Goal: Transaction & Acquisition: Book appointment/travel/reservation

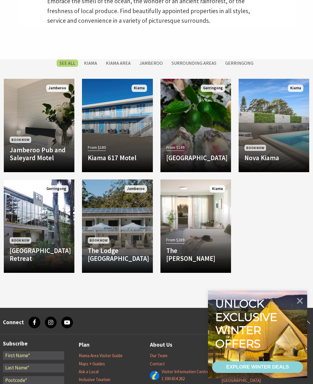
scroll to position [304, 0]
click at [302, 304] on icon at bounding box center [300, 301] width 6 height 6
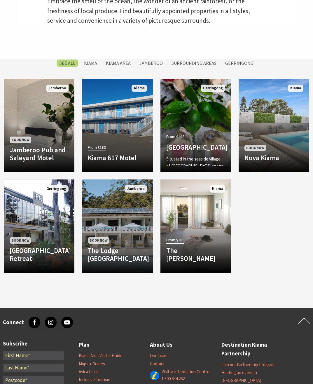
click at [206, 143] on div "From $149 Mercure Gerringong Resort Situated in the seaside village of Gerringo…" at bounding box center [196, 150] width 71 height 34
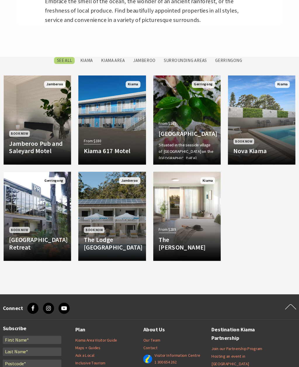
scroll to position [320, 0]
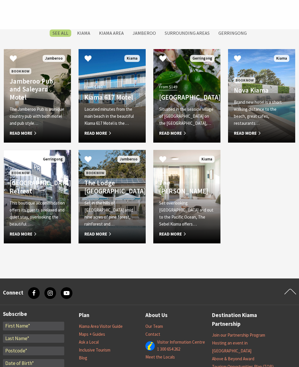
click at [112, 195] on h4 "The Lodge Jamberoo Resort and Spa" at bounding box center [112, 187] width 56 height 16
click at [194, 218] on p "Set overlooking Kiama Harbour and out to the Pacific Ocean, The Sebel Kiama off…" at bounding box center [187, 214] width 56 height 28
click at [260, 126] on p "Brand new hotel is a short walking distance to the beach, great cafes, restaura…" at bounding box center [262, 113] width 56 height 28
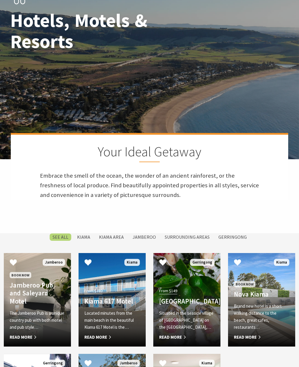
scroll to position [53, 0]
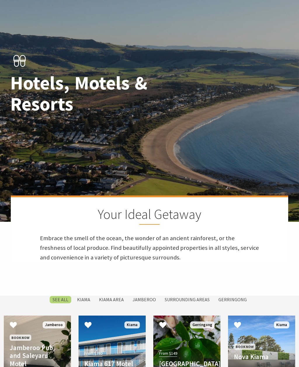
click at [87, 304] on label "Kiama" at bounding box center [83, 299] width 19 height 7
click at [0, 0] on input "Kiama" at bounding box center [0, 0] width 0 height 0
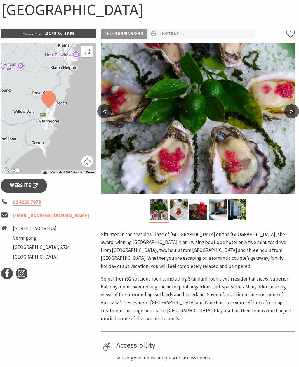
scroll to position [62, 1]
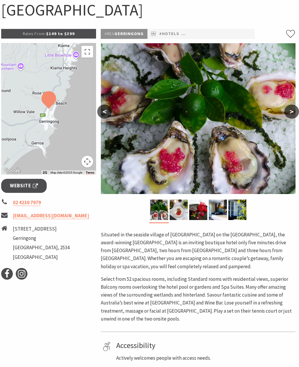
click at [218, 207] on img at bounding box center [218, 210] width 18 height 20
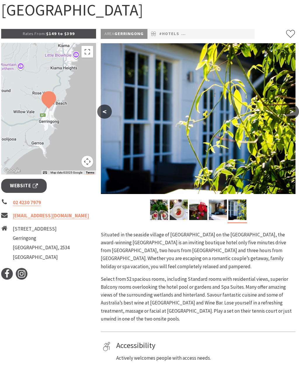
click at [295, 110] on button ">" at bounding box center [292, 112] width 15 height 14
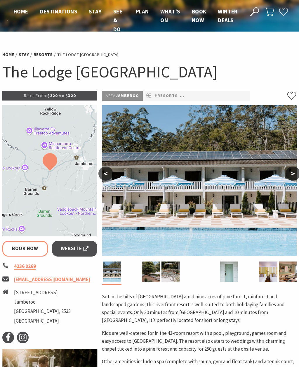
select select "3"
select select "2"
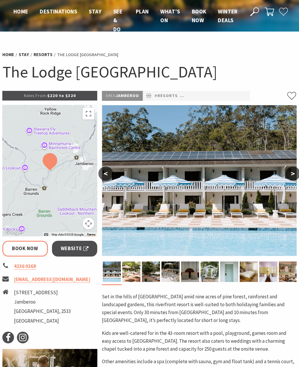
click at [296, 172] on button ">" at bounding box center [293, 174] width 15 height 14
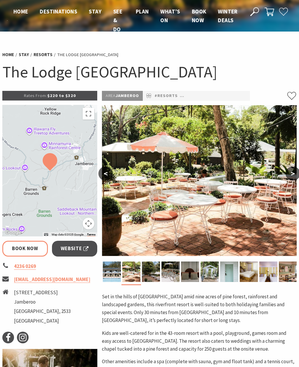
click at [297, 175] on button ">" at bounding box center [293, 174] width 15 height 14
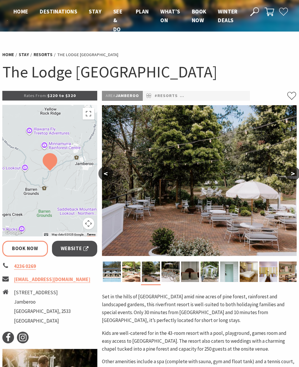
click at [296, 178] on button ">" at bounding box center [293, 174] width 15 height 14
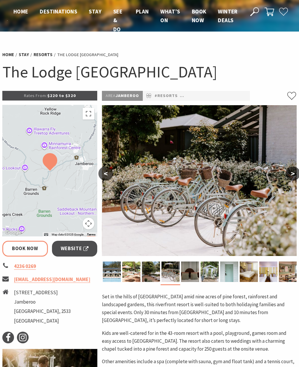
click at [296, 178] on button ">" at bounding box center [293, 174] width 15 height 14
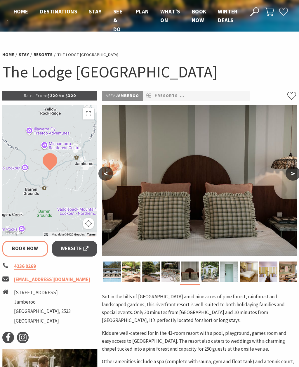
click at [294, 179] on button ">" at bounding box center [293, 174] width 15 height 14
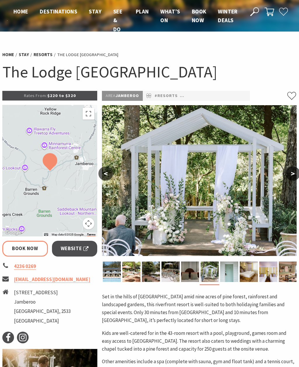
click at [290, 181] on img at bounding box center [199, 180] width 195 height 151
click at [296, 181] on img at bounding box center [199, 180] width 195 height 151
click at [293, 174] on button ">" at bounding box center [293, 174] width 15 height 14
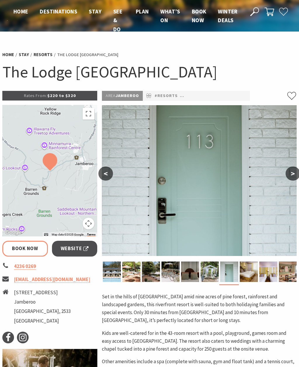
click at [252, 270] on img at bounding box center [249, 271] width 18 height 20
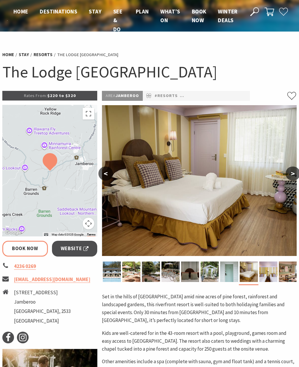
click at [267, 266] on img at bounding box center [268, 271] width 18 height 20
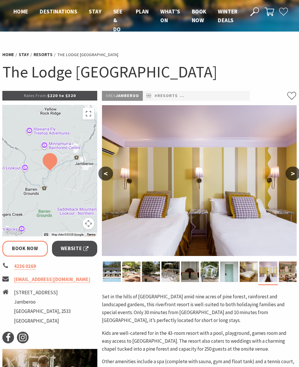
click at [281, 263] on img at bounding box center [288, 271] width 18 height 20
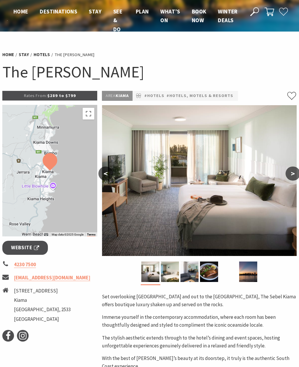
click at [293, 173] on button ">" at bounding box center [293, 174] width 15 height 14
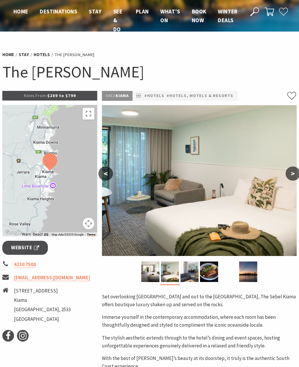
click at [295, 174] on button ">" at bounding box center [293, 174] width 15 height 14
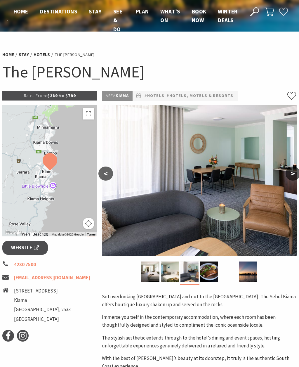
click at [293, 175] on button ">" at bounding box center [293, 174] width 15 height 14
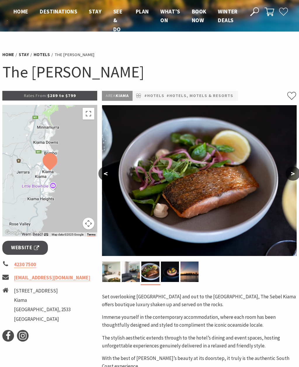
click at [296, 176] on button ">" at bounding box center [293, 174] width 15 height 14
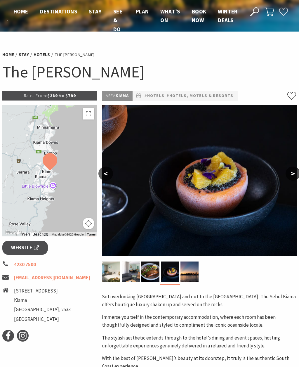
click at [296, 176] on button ">" at bounding box center [293, 174] width 15 height 14
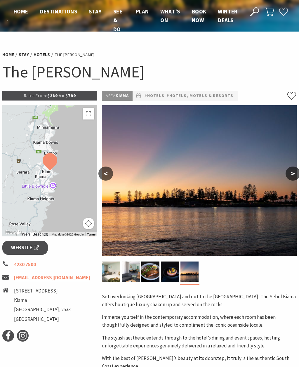
click at [296, 175] on button ">" at bounding box center [293, 174] width 15 height 14
click at [117, 270] on img at bounding box center [111, 271] width 18 height 20
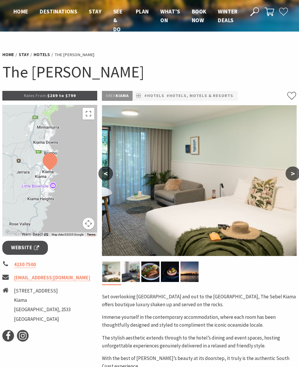
click at [136, 274] on img at bounding box center [131, 271] width 18 height 20
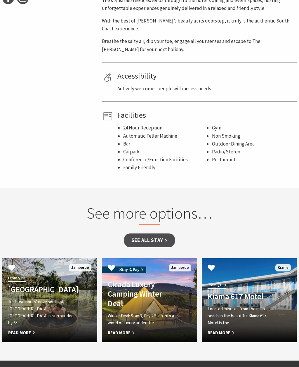
scroll to position [389, 0]
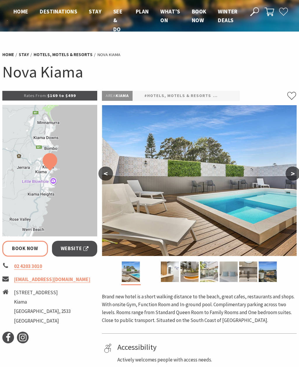
select select "3"
select select "2"
click at [295, 170] on button ">" at bounding box center [293, 174] width 15 height 14
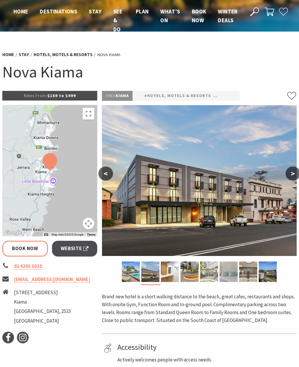
click at [294, 177] on button ">" at bounding box center [293, 174] width 15 height 14
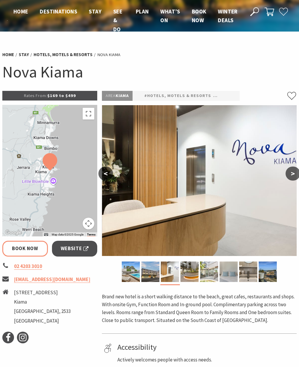
click at [297, 173] on button ">" at bounding box center [293, 174] width 15 height 14
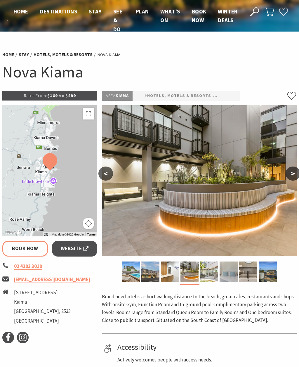
click at [296, 172] on button ">" at bounding box center [293, 174] width 15 height 14
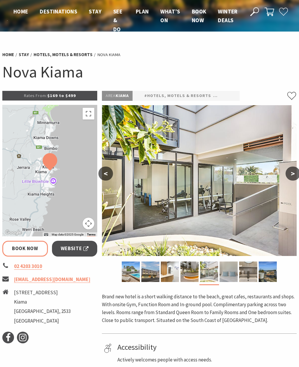
click at [294, 172] on button ">" at bounding box center [293, 174] width 15 height 14
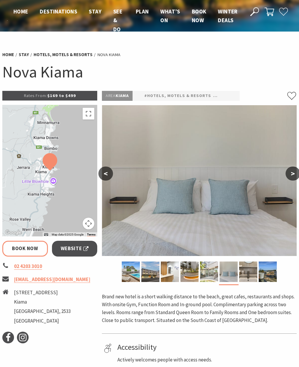
click at [296, 172] on button ">" at bounding box center [293, 174] width 15 height 14
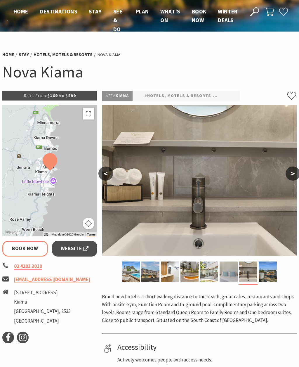
click at [296, 178] on button ">" at bounding box center [293, 174] width 15 height 14
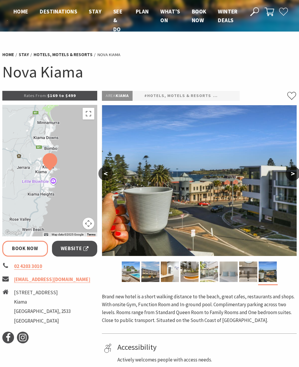
click at [297, 176] on button ">" at bounding box center [293, 174] width 15 height 14
click at [296, 172] on button ">" at bounding box center [293, 174] width 15 height 14
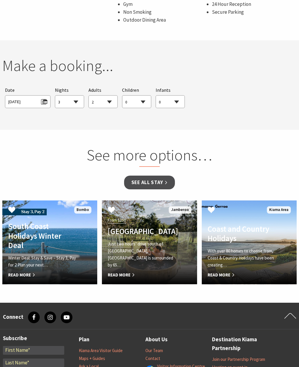
scroll to position [426, 0]
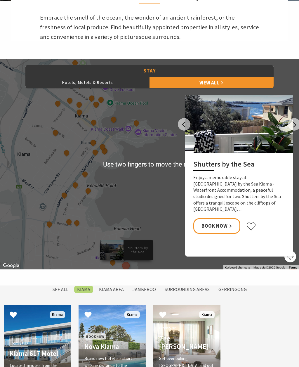
scroll to position [274, 0]
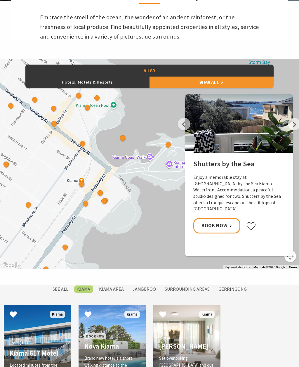
click at [84, 188] on button "See detail about Nova Kiama" at bounding box center [82, 185] width 8 height 8
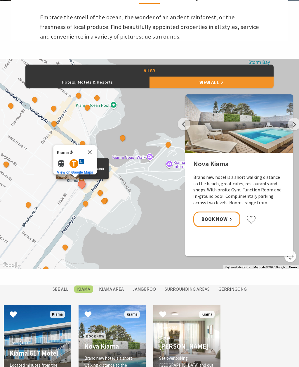
click at [104, 198] on div "Seabreeze Luxury Apartment [GEOGRAPHIC_DATA]" at bounding box center [100, 193] width 9 height 9
click at [106, 205] on button "See detail about Oceanview Kiama" at bounding box center [104, 201] width 8 height 8
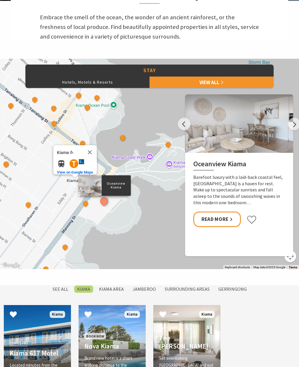
click at [296, 130] on button "Next" at bounding box center [294, 124] width 13 height 13
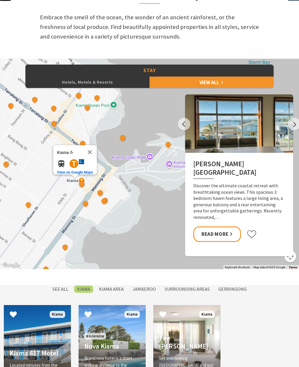
click at [295, 130] on button "Next" at bounding box center [294, 124] width 13 height 13
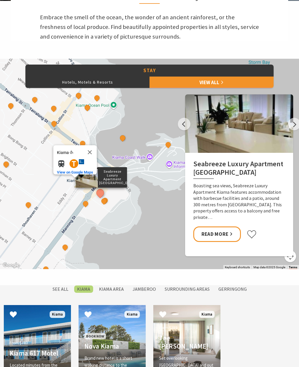
click at [298, 130] on button "Next" at bounding box center [294, 124] width 13 height 13
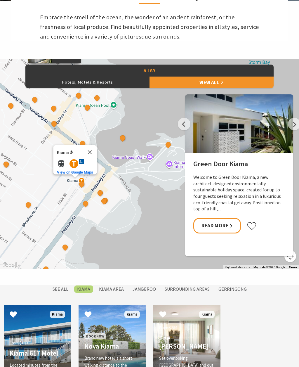
click at [298, 130] on button "Next" at bounding box center [294, 124] width 13 height 13
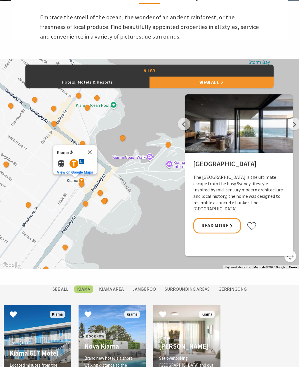
click at [105, 205] on button "See detail about Oceanview Kiama" at bounding box center [104, 201] width 8 height 8
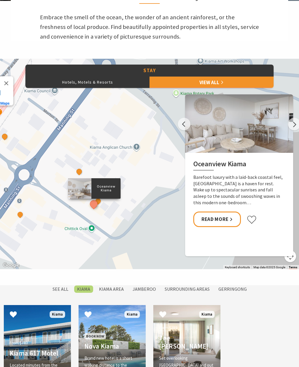
click at [101, 205] on button "See detail about Oceanview Kiama Winter Deal" at bounding box center [98, 201] width 8 height 8
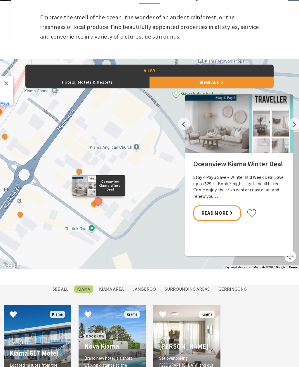
click at [248, 170] on h2 "Oceanview Kiama Winter Deal" at bounding box center [239, 165] width 92 height 11
click at [93, 208] on button "See detail about Oceanview Kiama" at bounding box center [94, 204] width 8 height 8
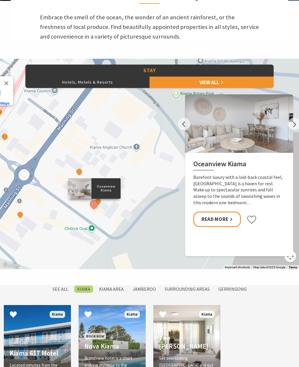
click at [19, 218] on button "See detail about Kove Apartments Kiama" at bounding box center [20, 215] width 8 height 8
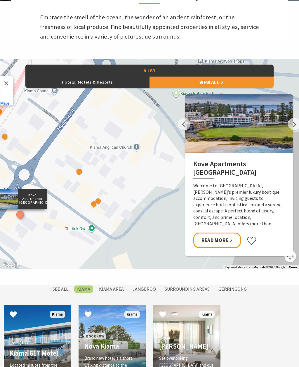
click at [80, 175] on button "See detail about Seabreeze Luxury Apartment Kiama" at bounding box center [79, 172] width 8 height 8
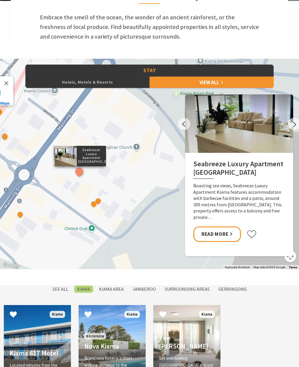
click at [296, 130] on button "Next" at bounding box center [294, 124] width 13 height 13
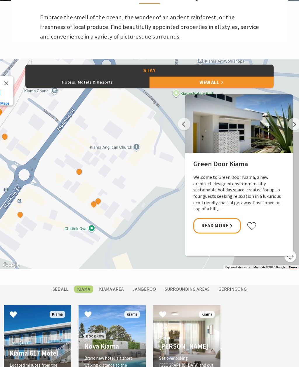
click at [292, 130] on button "Next" at bounding box center [294, 124] width 13 height 13
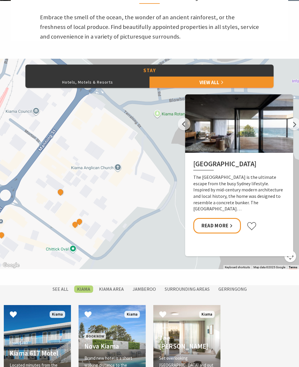
click at [216, 170] on h2 "Bunker House" at bounding box center [239, 165] width 92 height 11
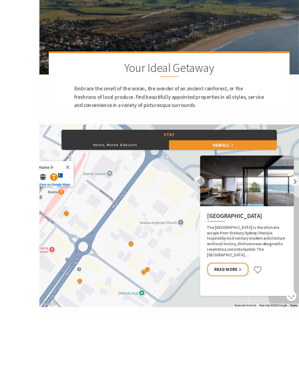
scroll to position [283, 0]
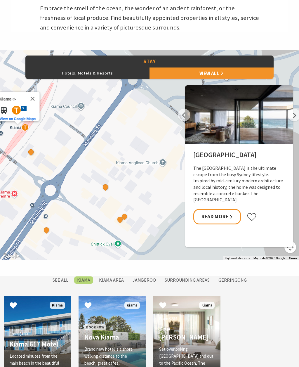
click at [31, 156] on button "See detail about Nova Kiama" at bounding box center [31, 152] width 8 height 8
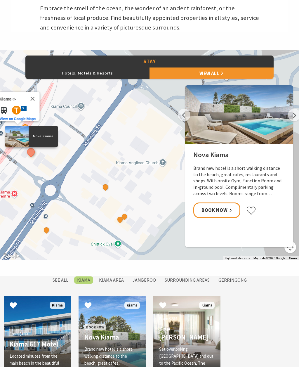
click at [124, 221] on button "See detail about Oceanview Kiama Winter Deal" at bounding box center [125, 217] width 8 height 8
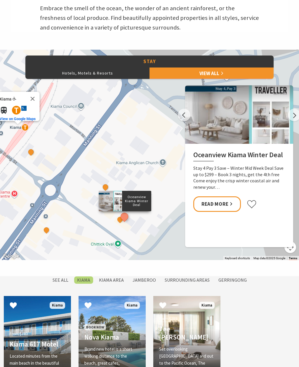
click at [228, 212] on link "Read More" at bounding box center [217, 203] width 48 height 15
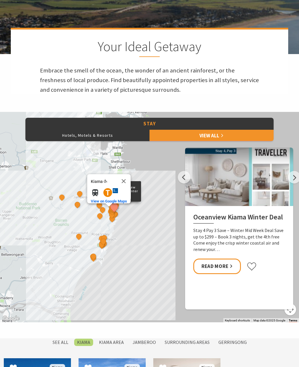
scroll to position [242, 0]
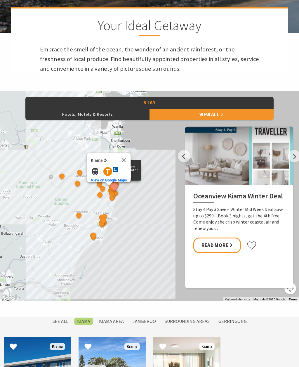
click at [78, 220] on div "EagleView Park" at bounding box center [79, 215] width 9 height 9
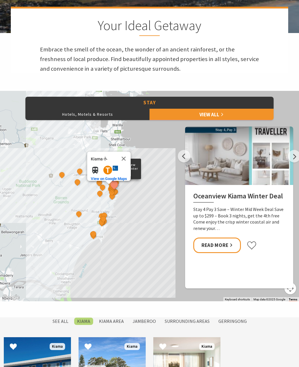
scroll to position [250, 0]
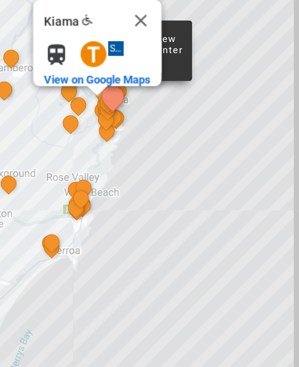
click at [87, 225] on button "See detail about Discovery Parks - Gerroa" at bounding box center [91, 229] width 8 height 8
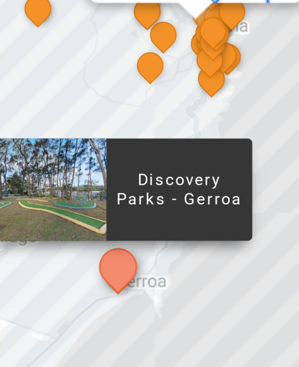
click at [54, 83] on div "Shutters by the Sea The Sebel Kiama Seaside Escape 1 Kiama Coast Holiday Parks …" at bounding box center [149, 188] width 299 height 210
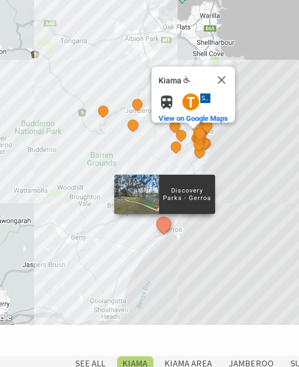
click at [122, 159] on button "Close" at bounding box center [129, 166] width 14 height 14
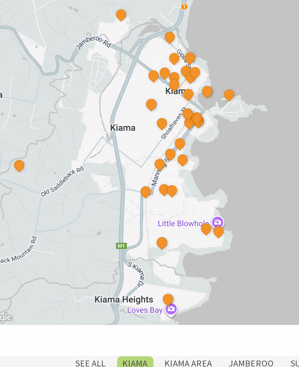
click at [112, 182] on button "See detail about Seabreeze Luxury Apartment Kiama" at bounding box center [116, 186] width 8 height 8
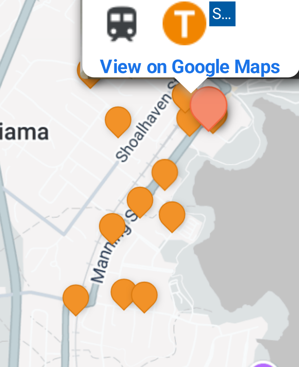
click at [94, 184] on button "See detail about Lions Cottage" at bounding box center [98, 188] width 8 height 8
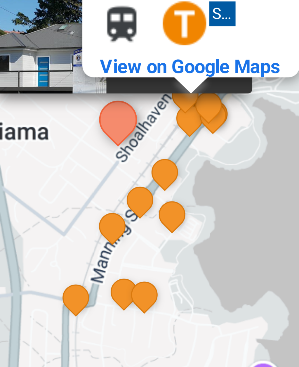
click at [120, 150] on button "Close" at bounding box center [127, 157] width 14 height 14
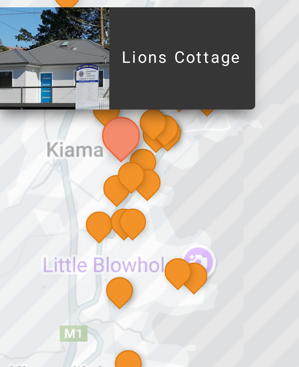
click at [56, 83] on div "Shutters by the Sea The Sebel Kiama Seaside Escape 1 Kiama Coast Holiday Parks …" at bounding box center [149, 188] width 299 height 210
click at [51, 83] on div "Shutters by the Sea The Sebel Kiama Seaside Escape 1 Kiama Coast Holiday Parks …" at bounding box center [149, 188] width 299 height 210
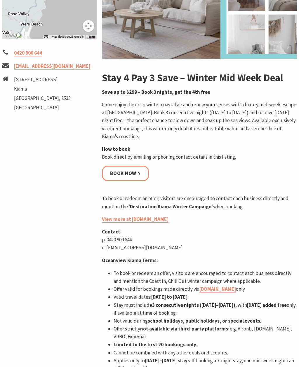
scroll to position [197, 0]
click at [128, 169] on link "Book now" at bounding box center [125, 173] width 47 height 15
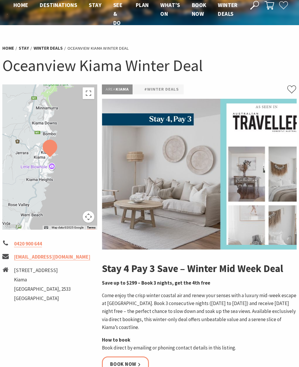
scroll to position [0, 0]
